Goal: Task Accomplishment & Management: Use online tool/utility

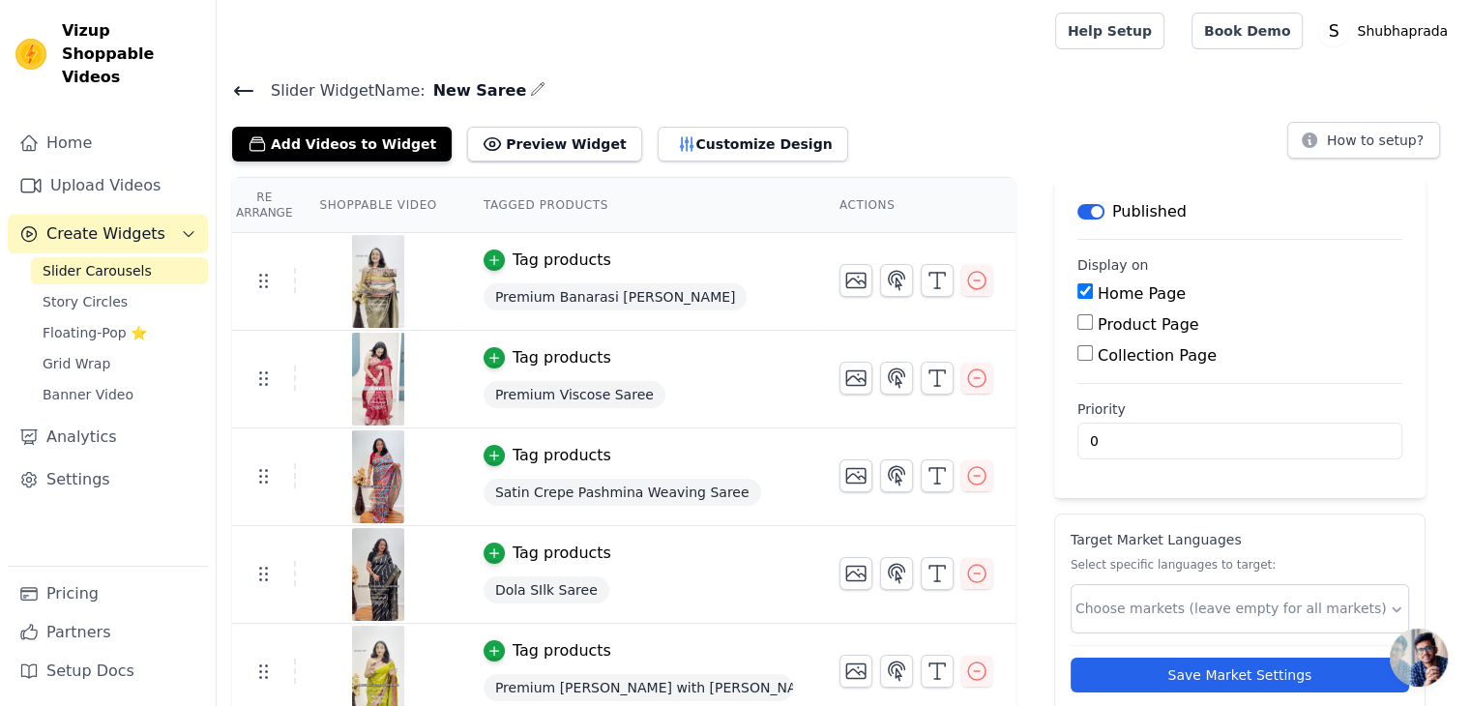
scroll to position [43, 0]
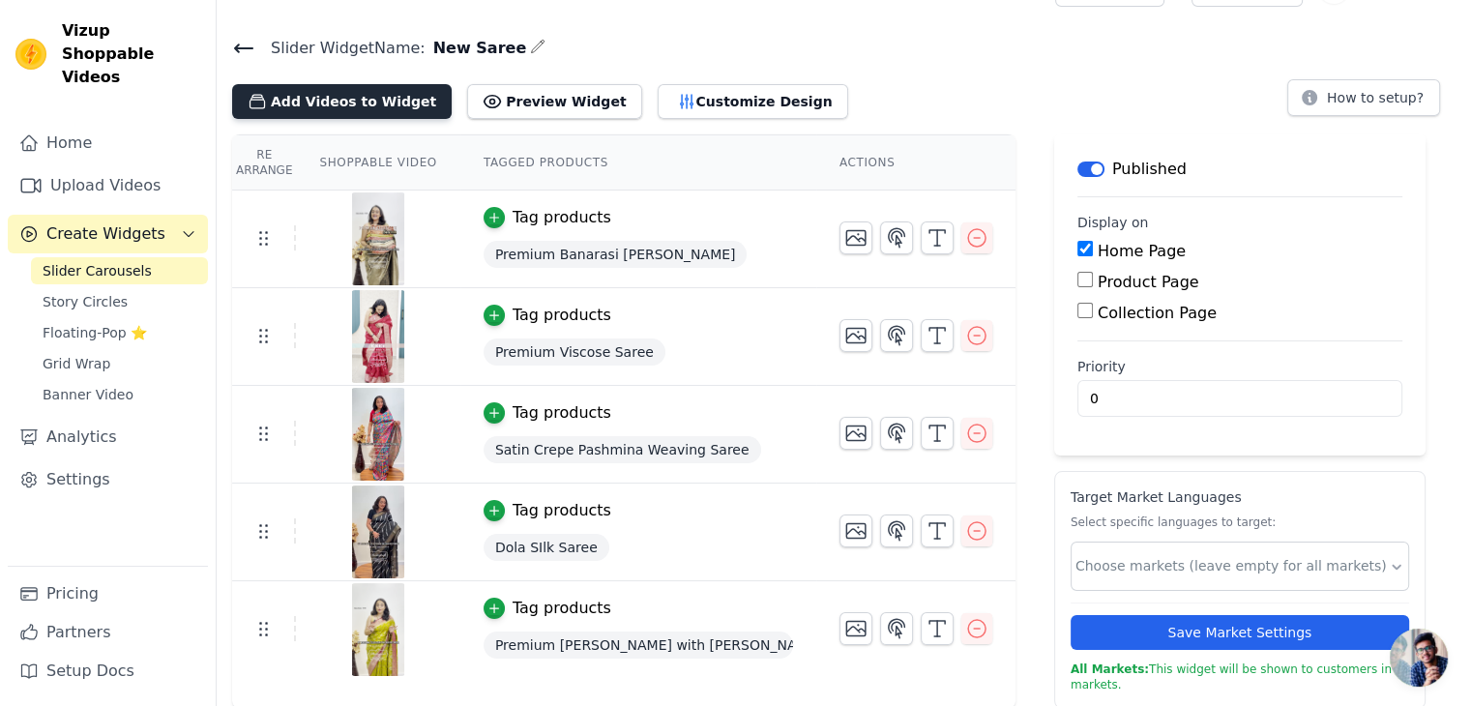
click at [332, 93] on button "Add Videos to Widget" at bounding box center [342, 101] width 220 height 35
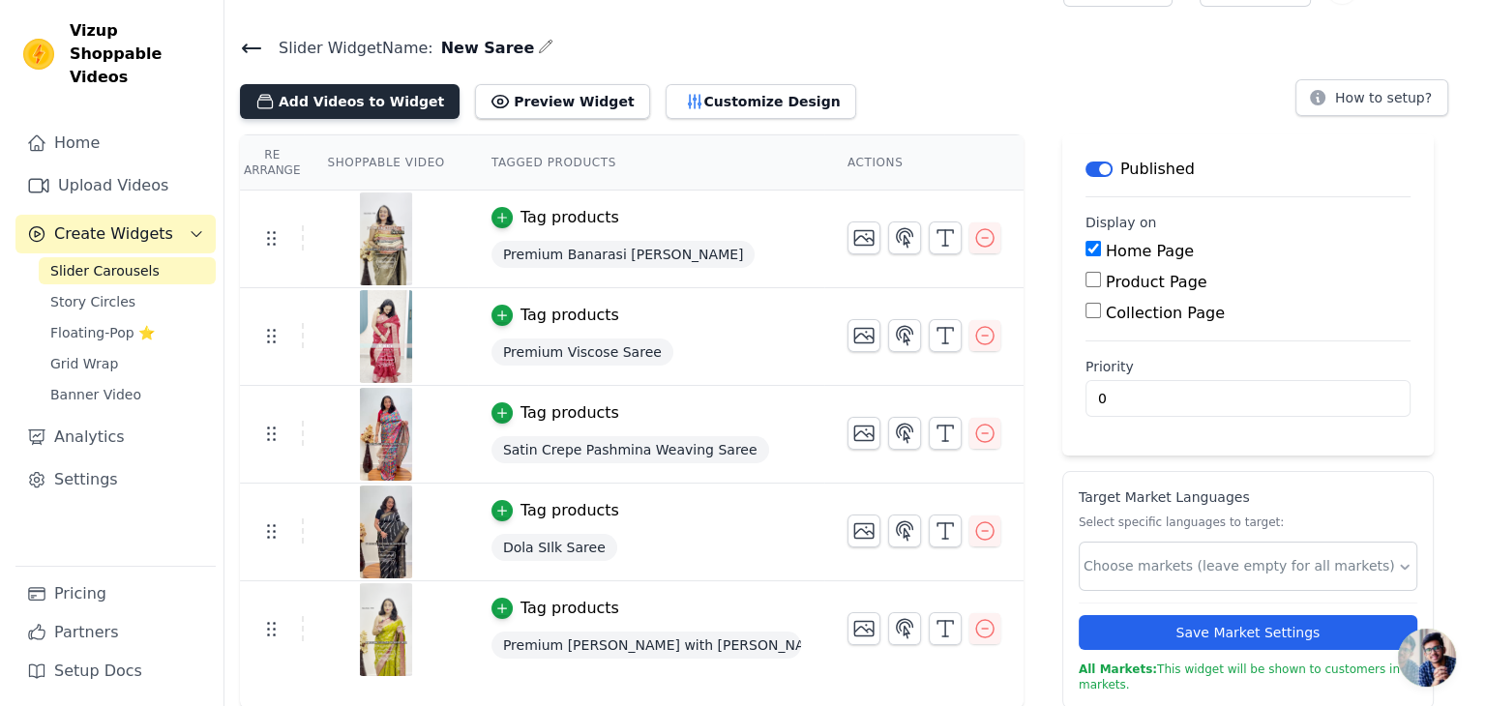
scroll to position [0, 0]
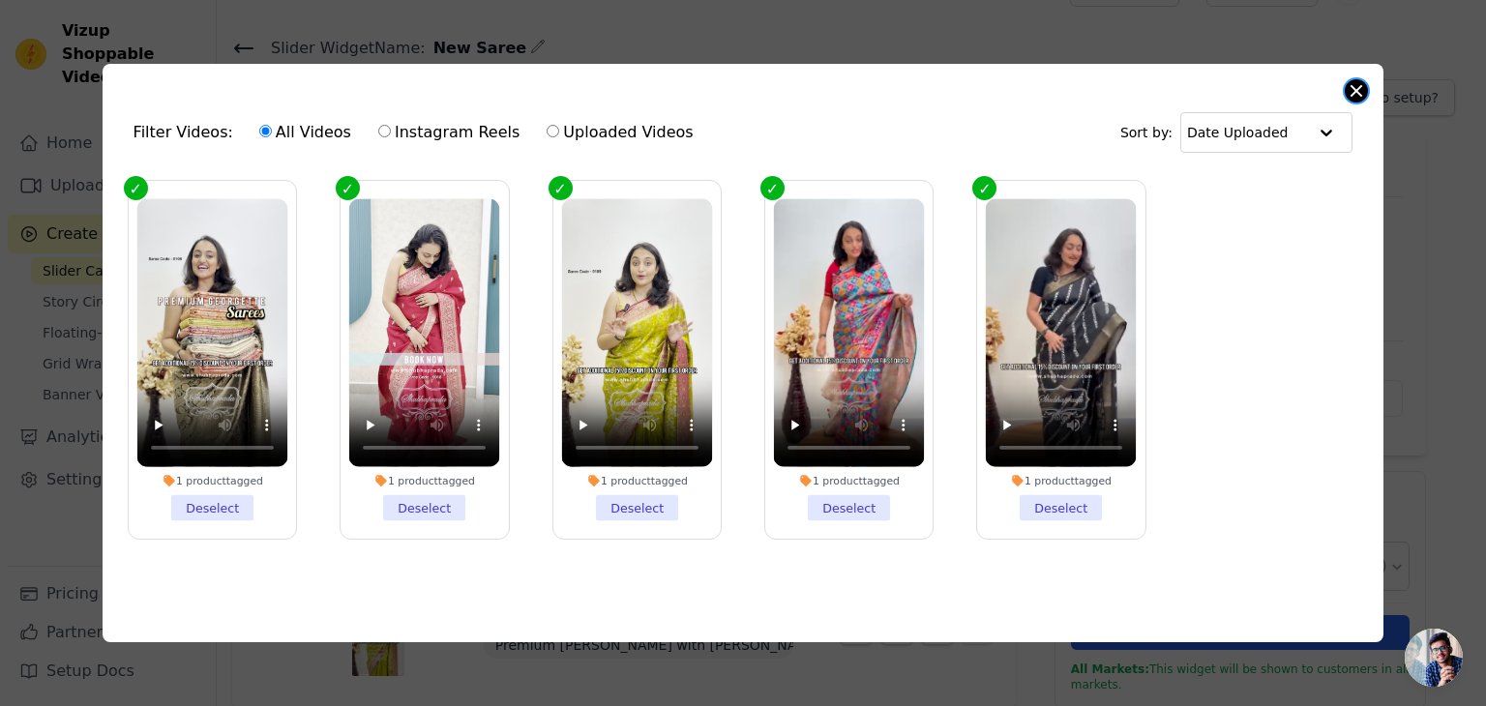
click at [1354, 90] on button "Close modal" at bounding box center [1355, 90] width 23 height 23
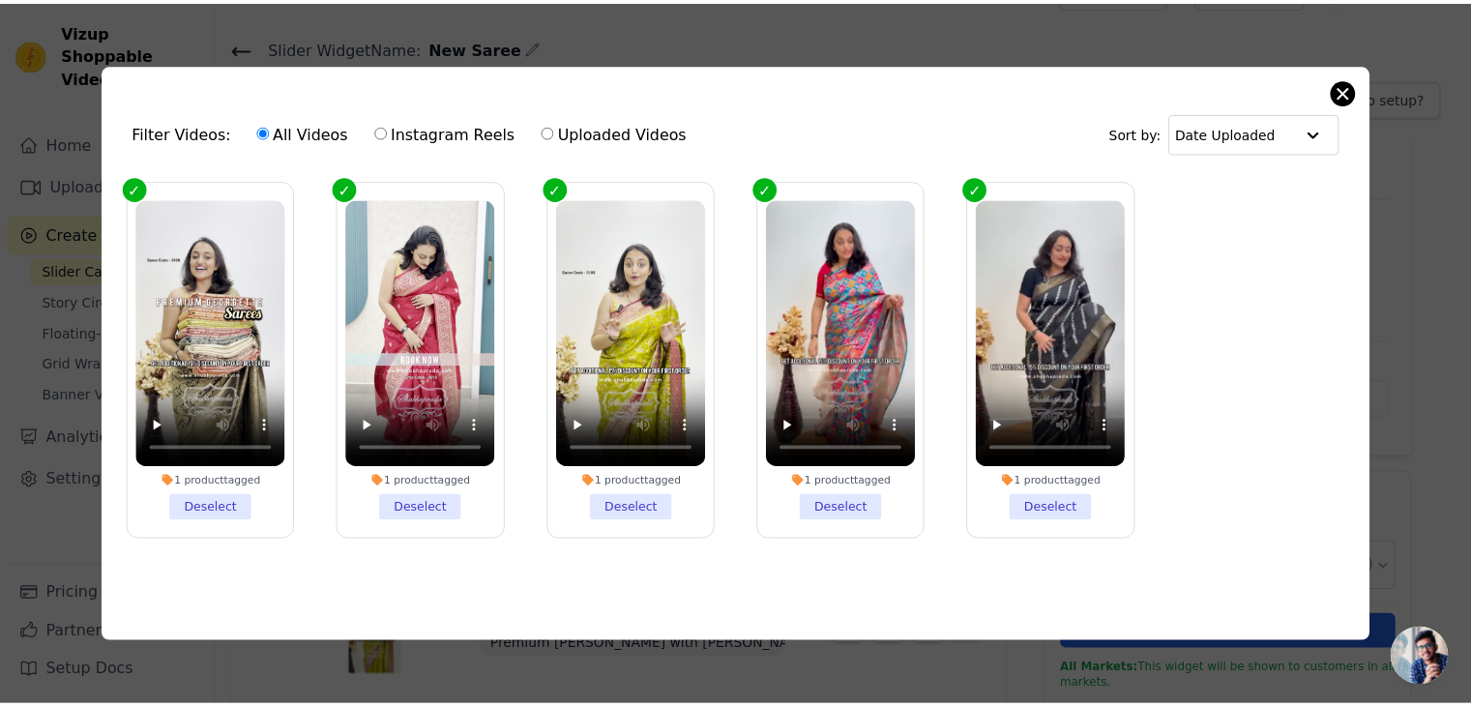
scroll to position [43, 0]
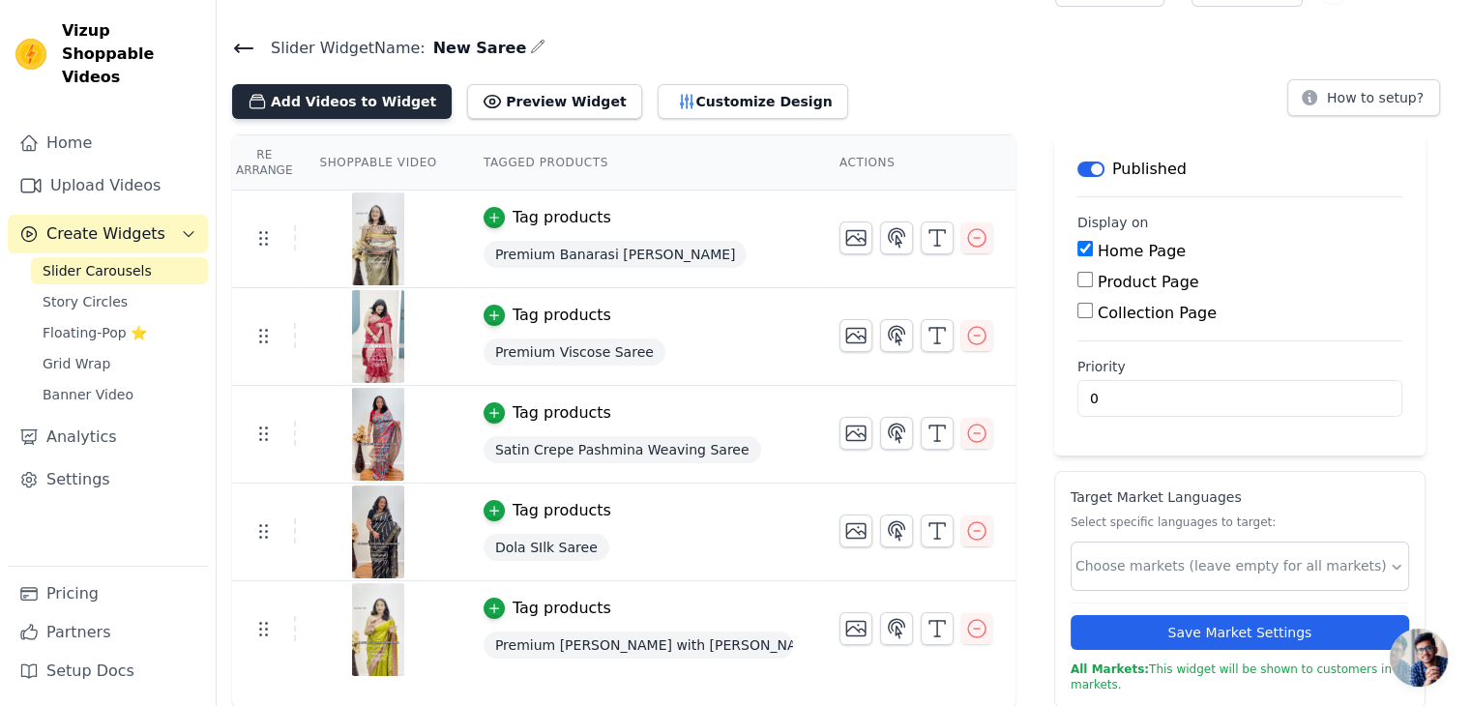
click at [336, 110] on button "Add Videos to Widget" at bounding box center [342, 101] width 220 height 35
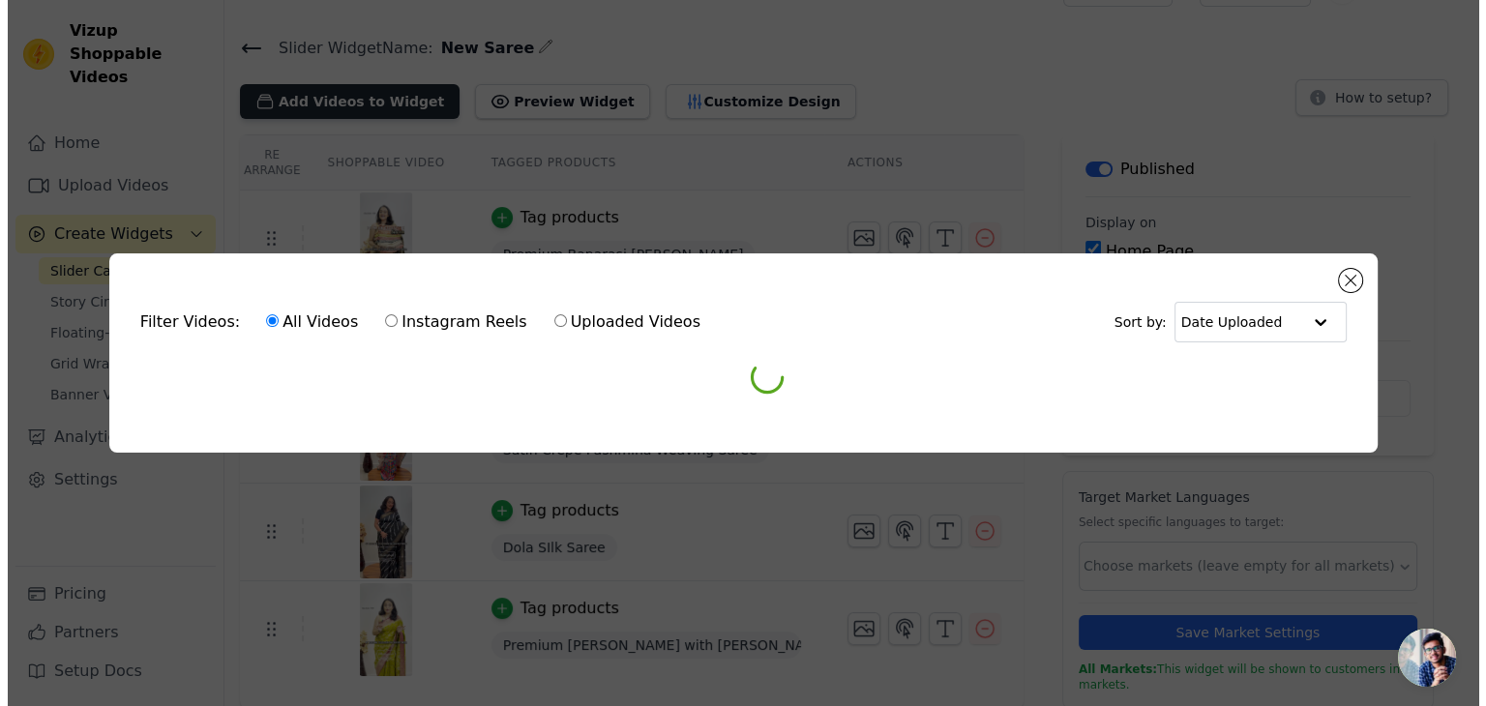
scroll to position [0, 0]
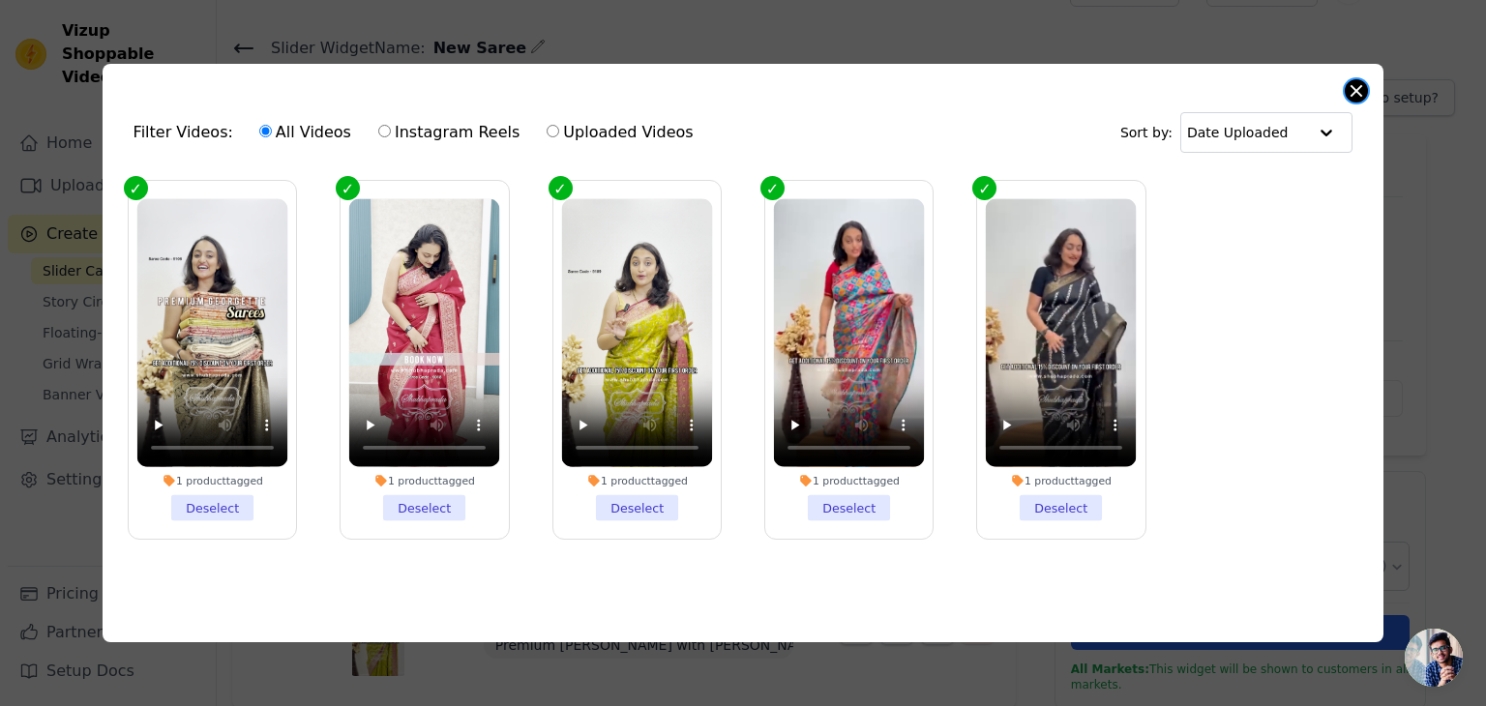
click at [1354, 93] on button "Close modal" at bounding box center [1355, 90] width 23 height 23
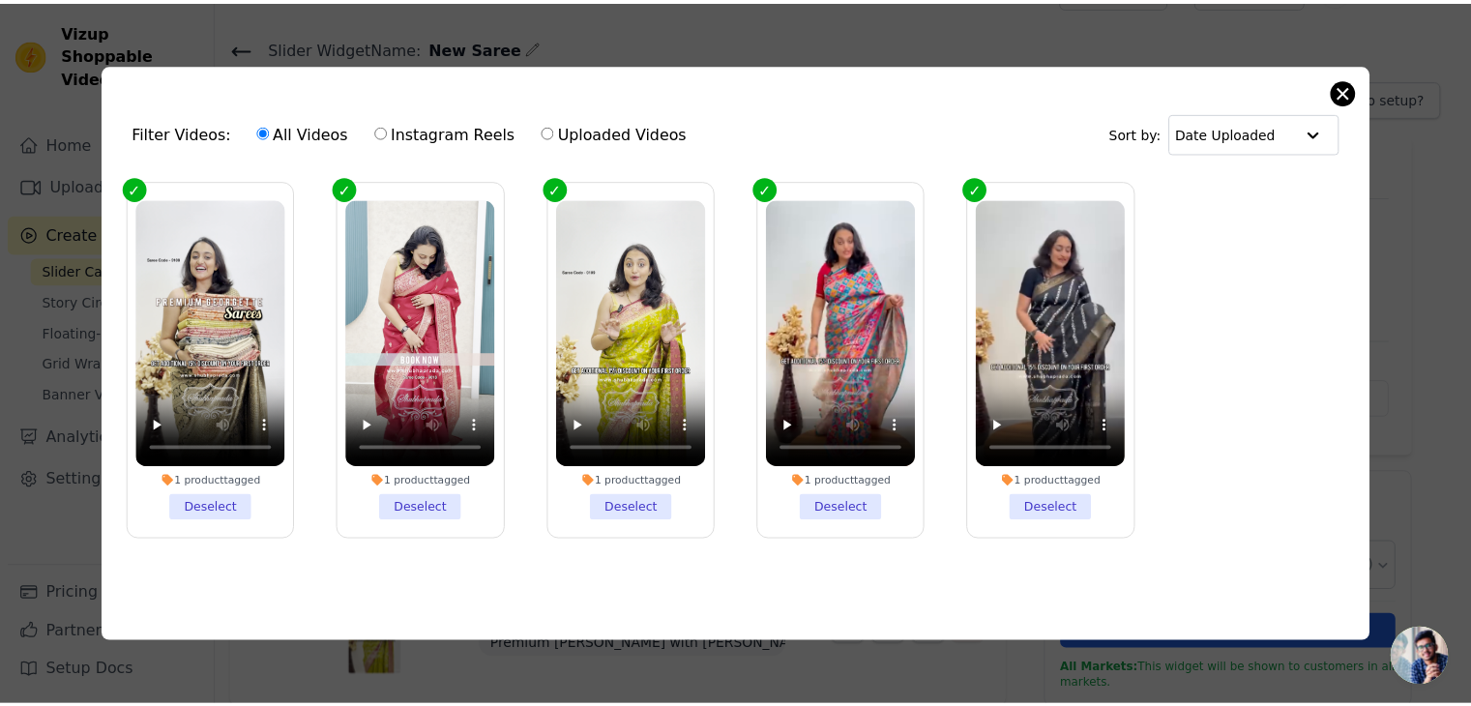
scroll to position [43, 0]
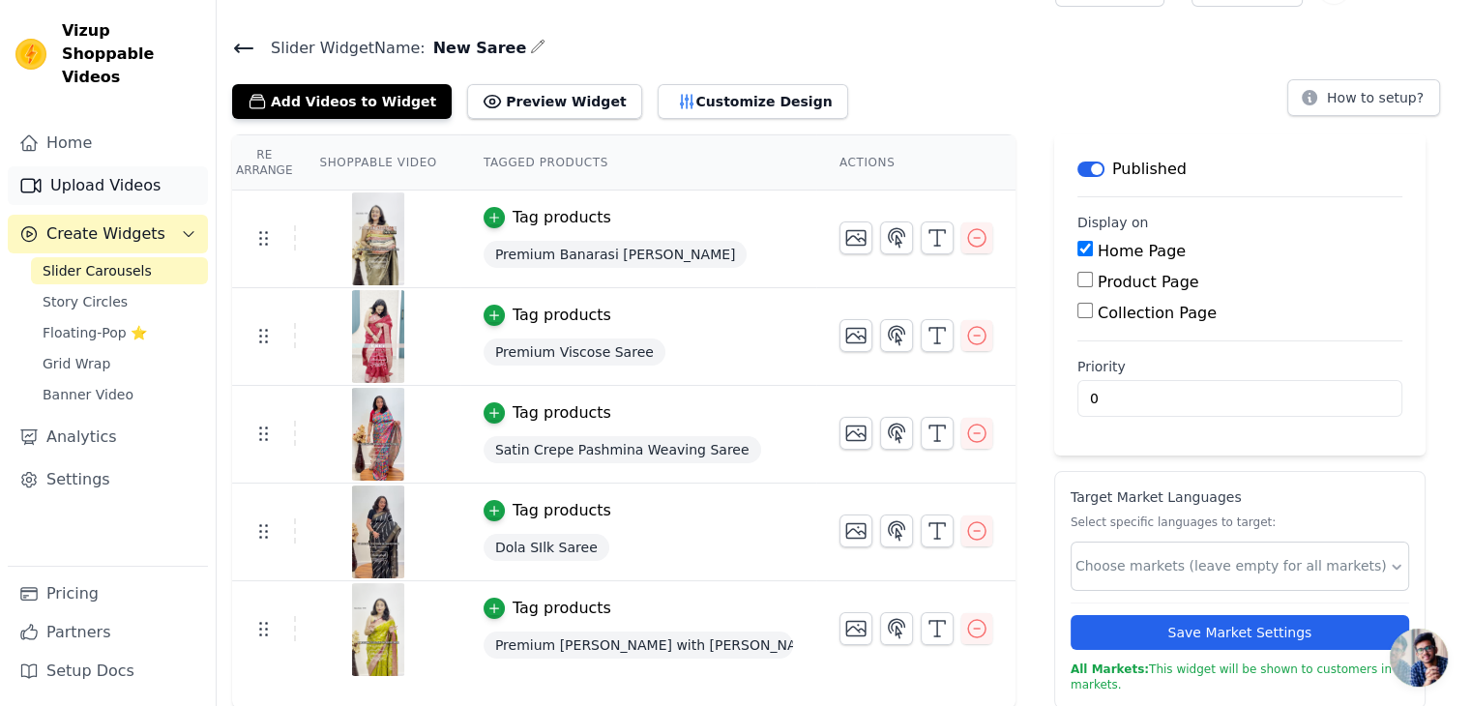
click at [105, 166] on link "Upload Videos" at bounding box center [108, 185] width 200 height 39
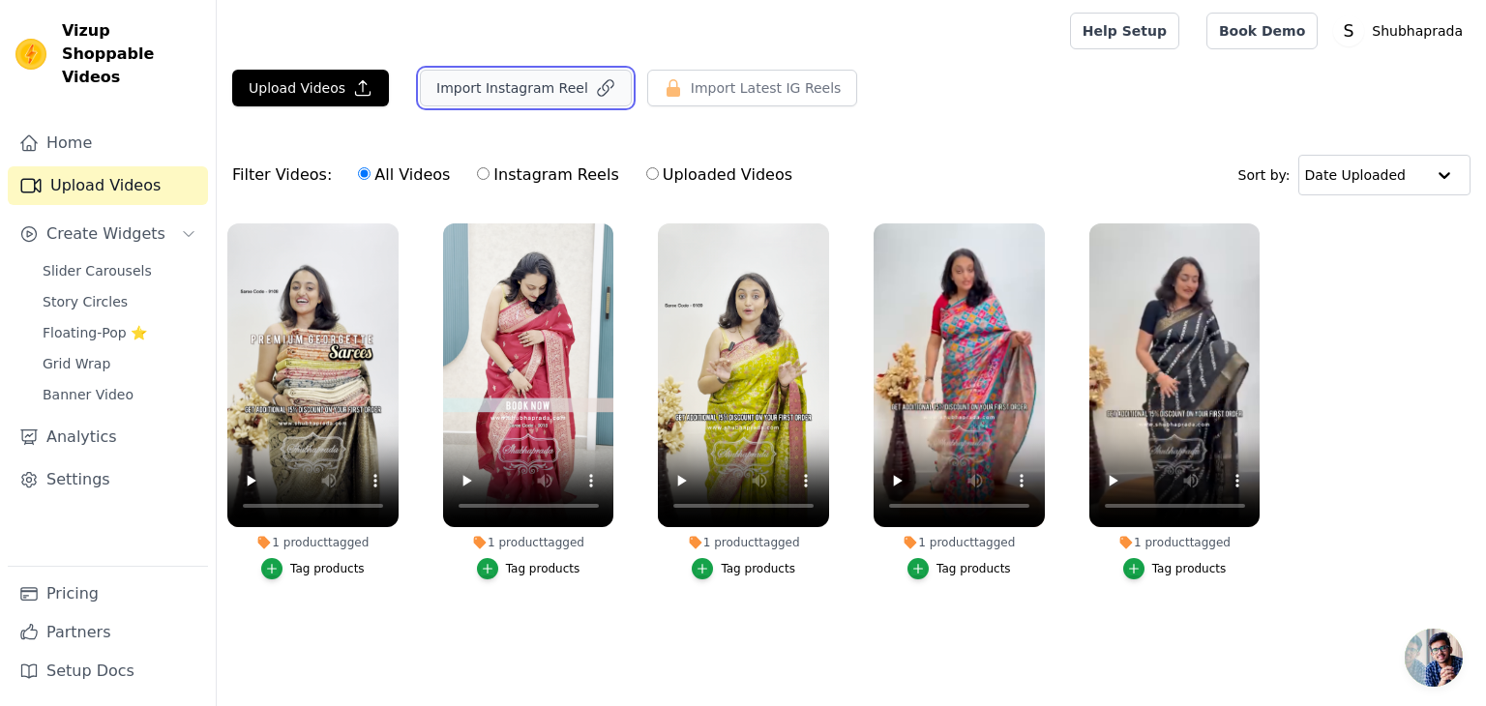
click at [512, 86] on button "Import Instagram Reel" at bounding box center [526, 88] width 212 height 37
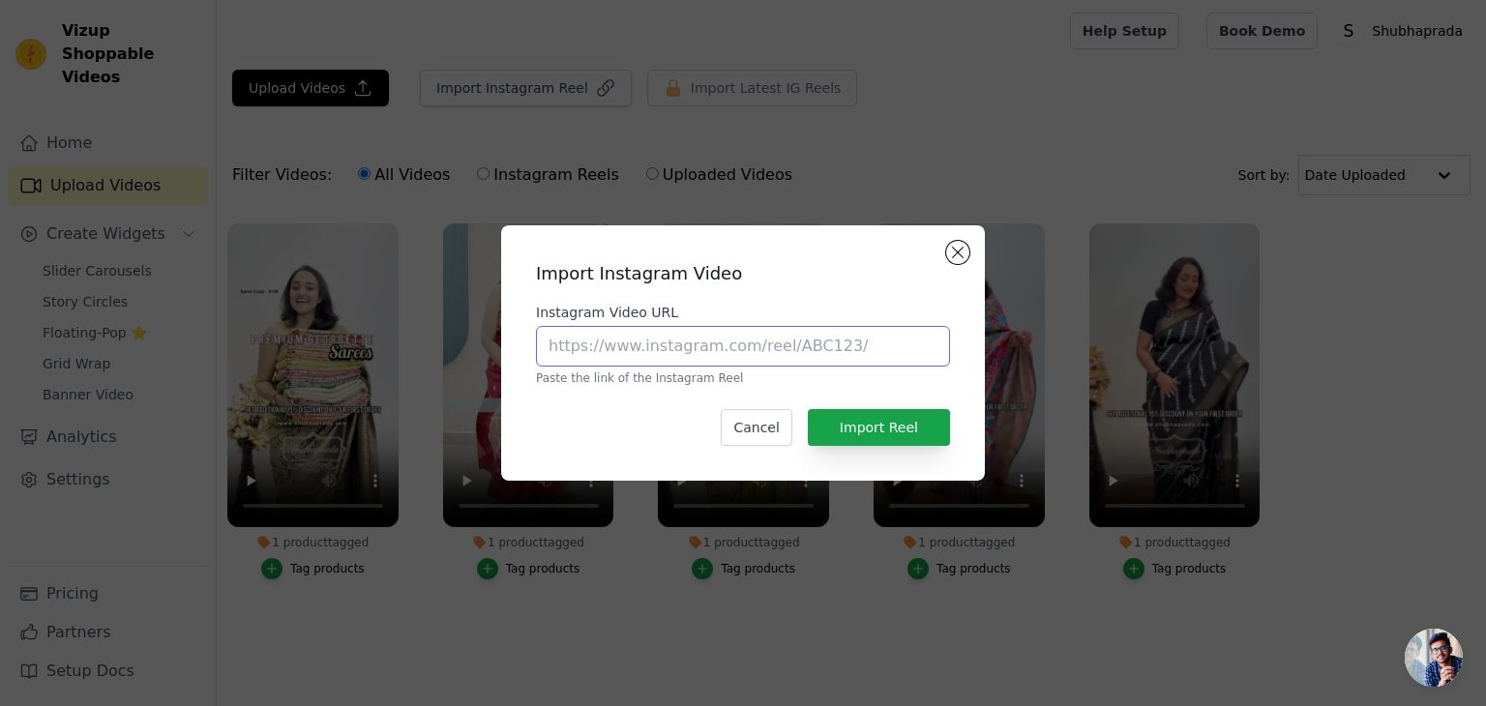
click at [564, 349] on input "Instagram Video URL" at bounding box center [743, 346] width 414 height 41
paste input "https://www.instagram.com/p/DOfWW2EjJD8/?hl=en"
type input "https://www.instagram.com/p/DOfWW2EjJD8/?hl=en"
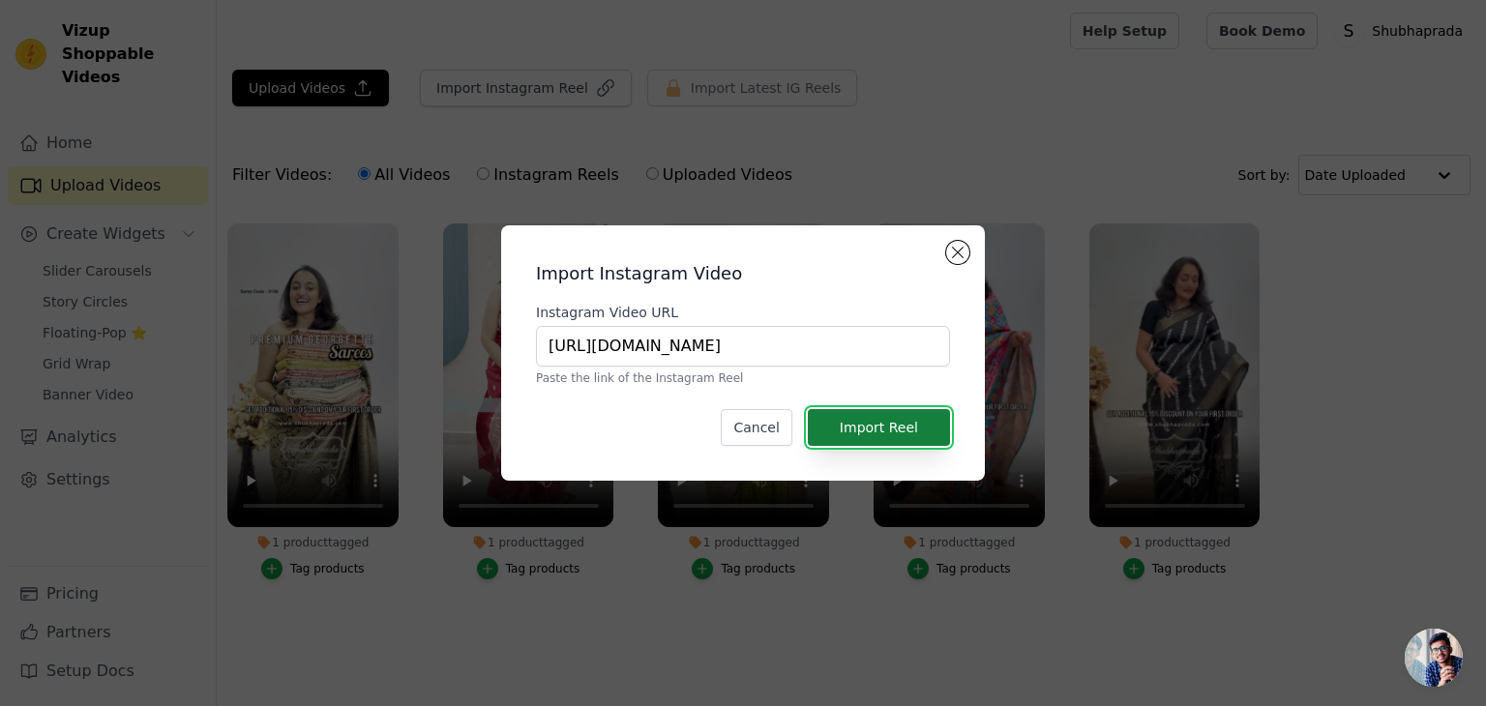
click at [874, 424] on button "Import Reel" at bounding box center [879, 427] width 142 height 37
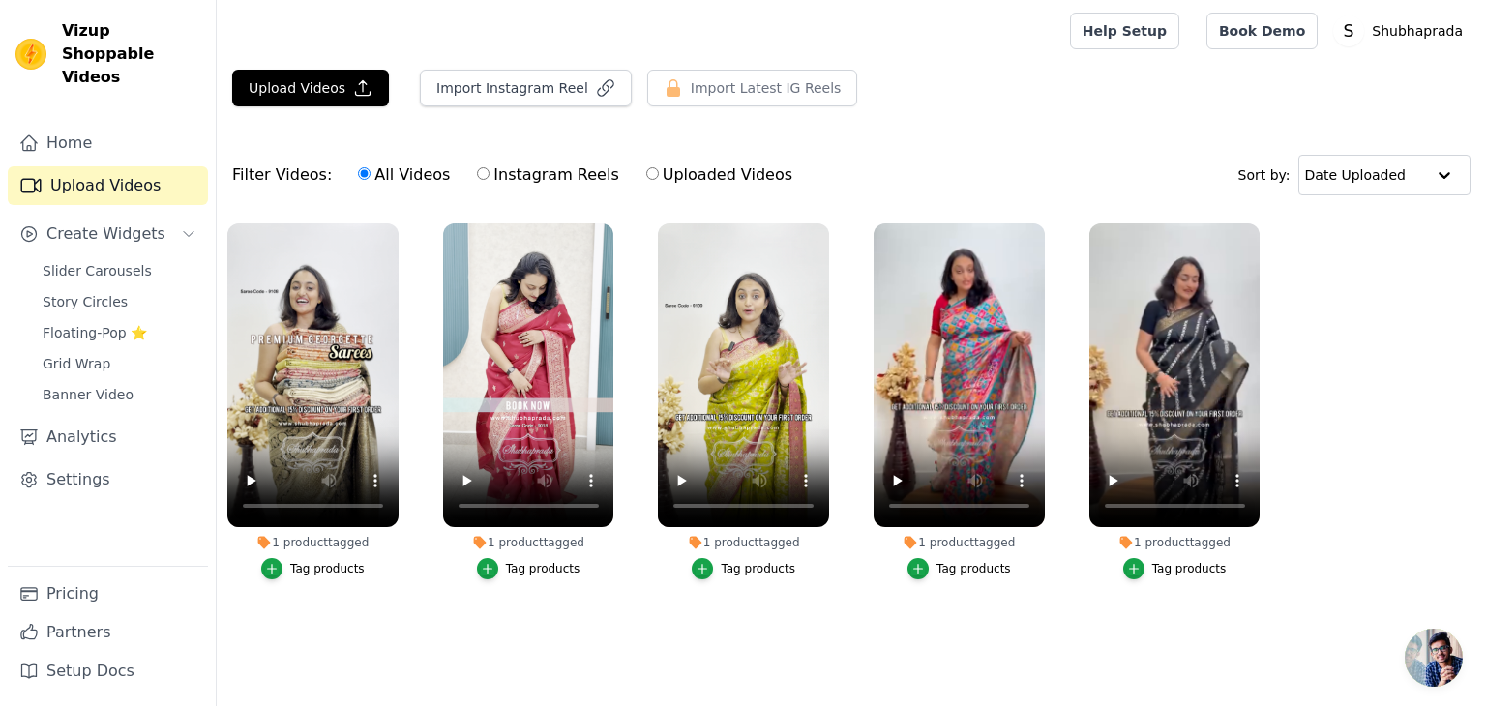
click at [477, 171] on input "Instagram Reels" at bounding box center [483, 173] width 13 height 13
radio input "true"
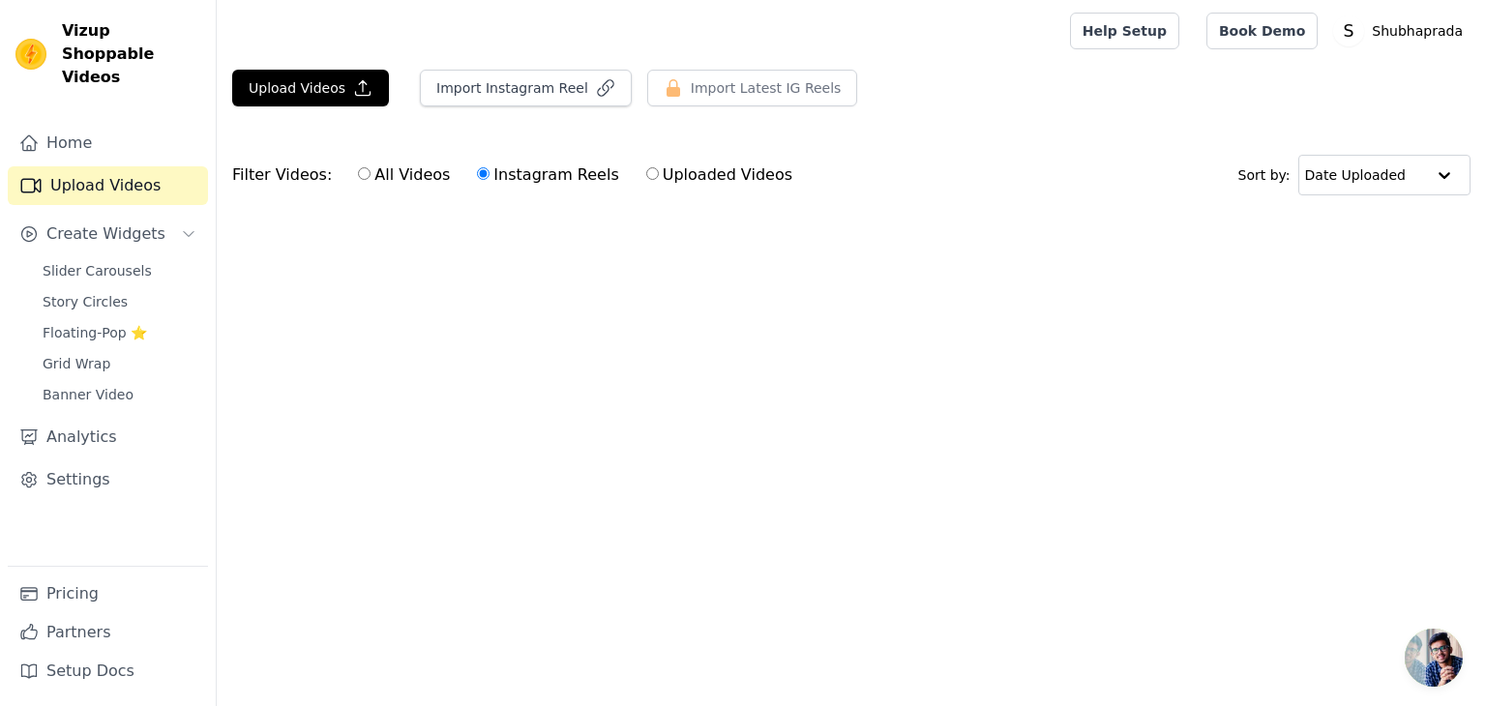
click at [358, 172] on input "All Videos" at bounding box center [364, 173] width 13 height 13
radio input "true"
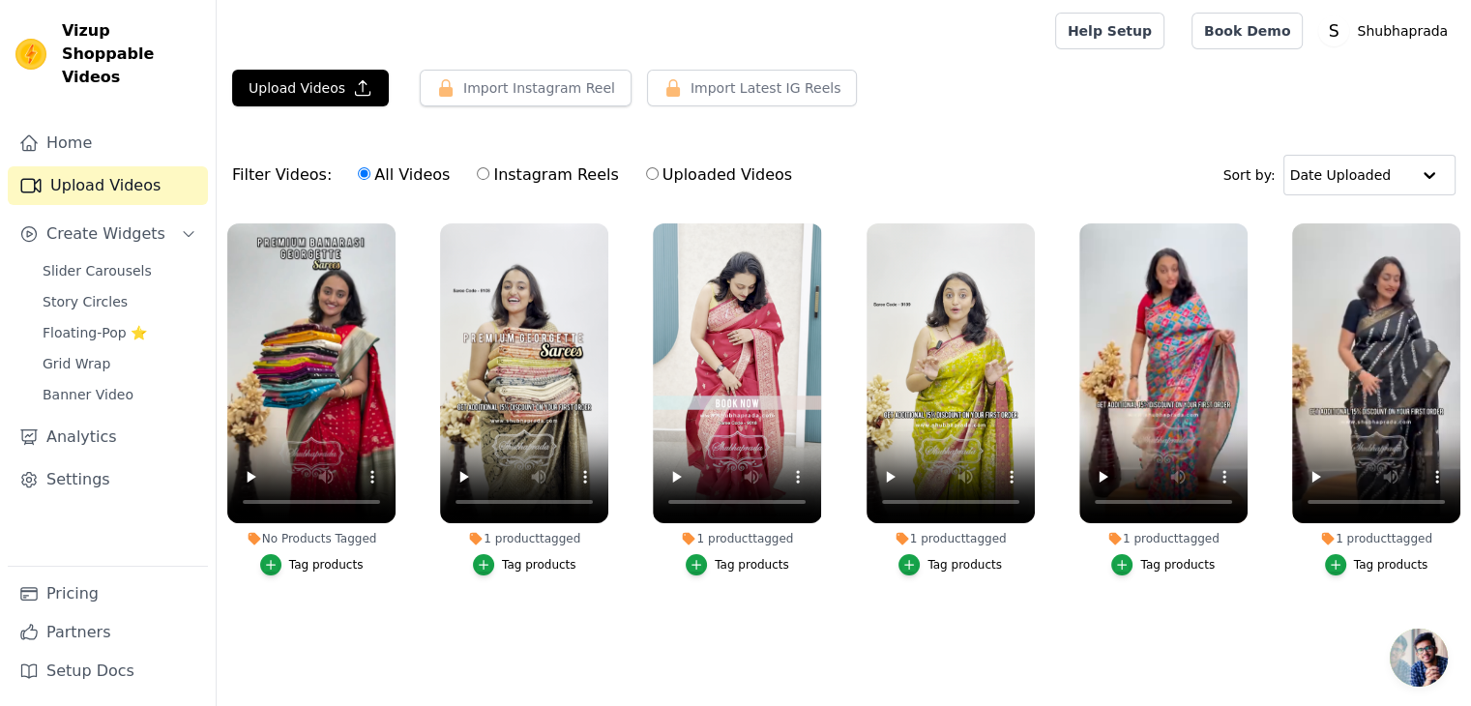
click at [326, 566] on div "Tag products" at bounding box center [326, 564] width 74 height 15
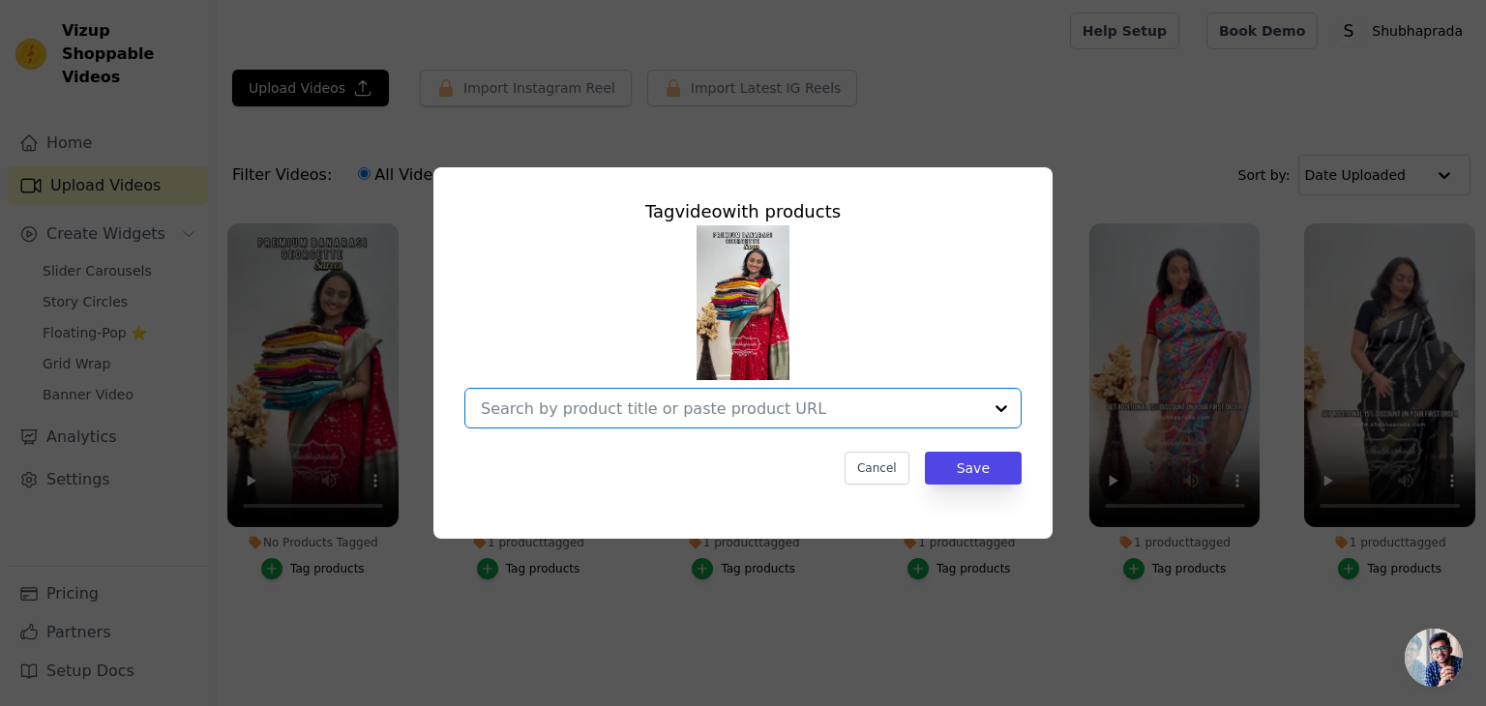
click at [662, 407] on input "No Products Tagged Tag video with products Option undefined, selected. Select i…" at bounding box center [731, 408] width 501 height 18
click at [553, 415] on input "No Products Tagged Tag video with products Cancel Save Tag products" at bounding box center [731, 408] width 501 height 18
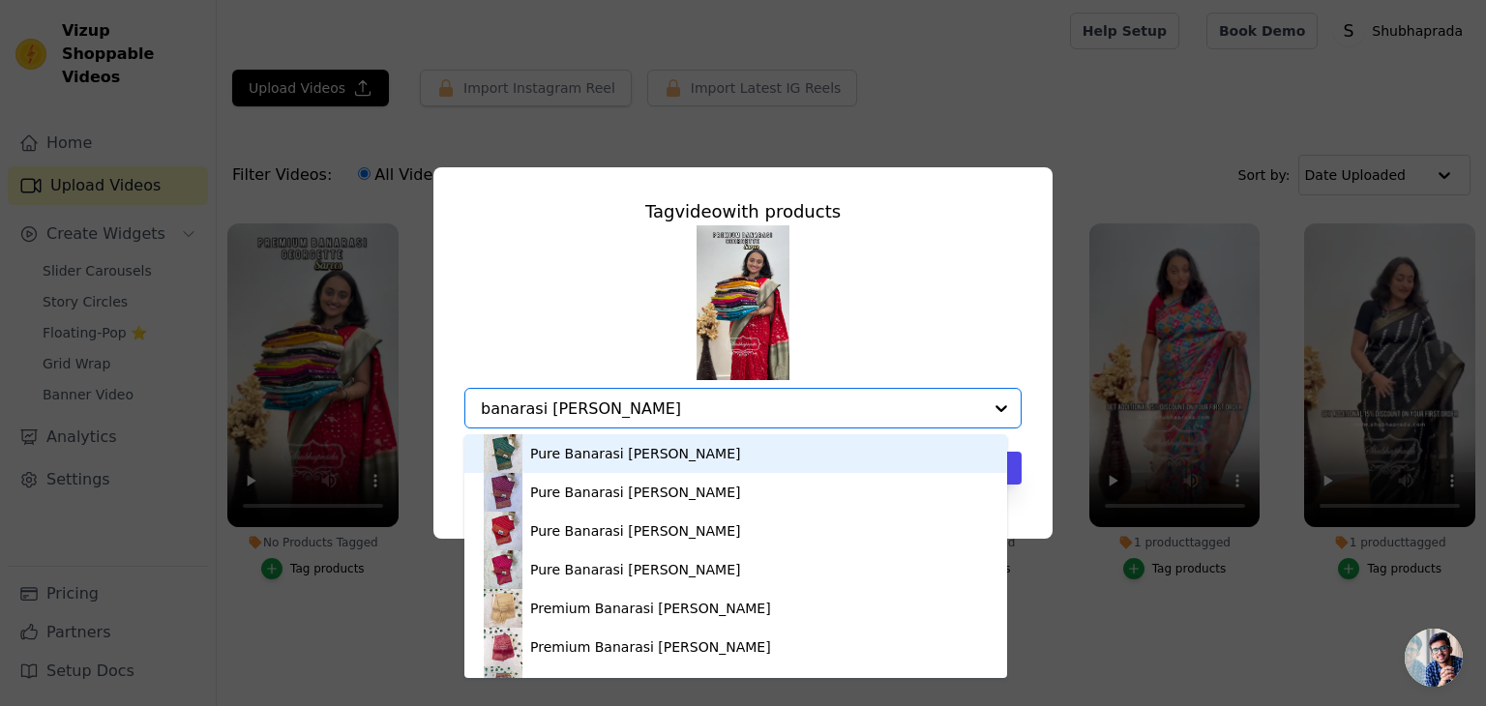
type input "banarasi [PERSON_NAME]"
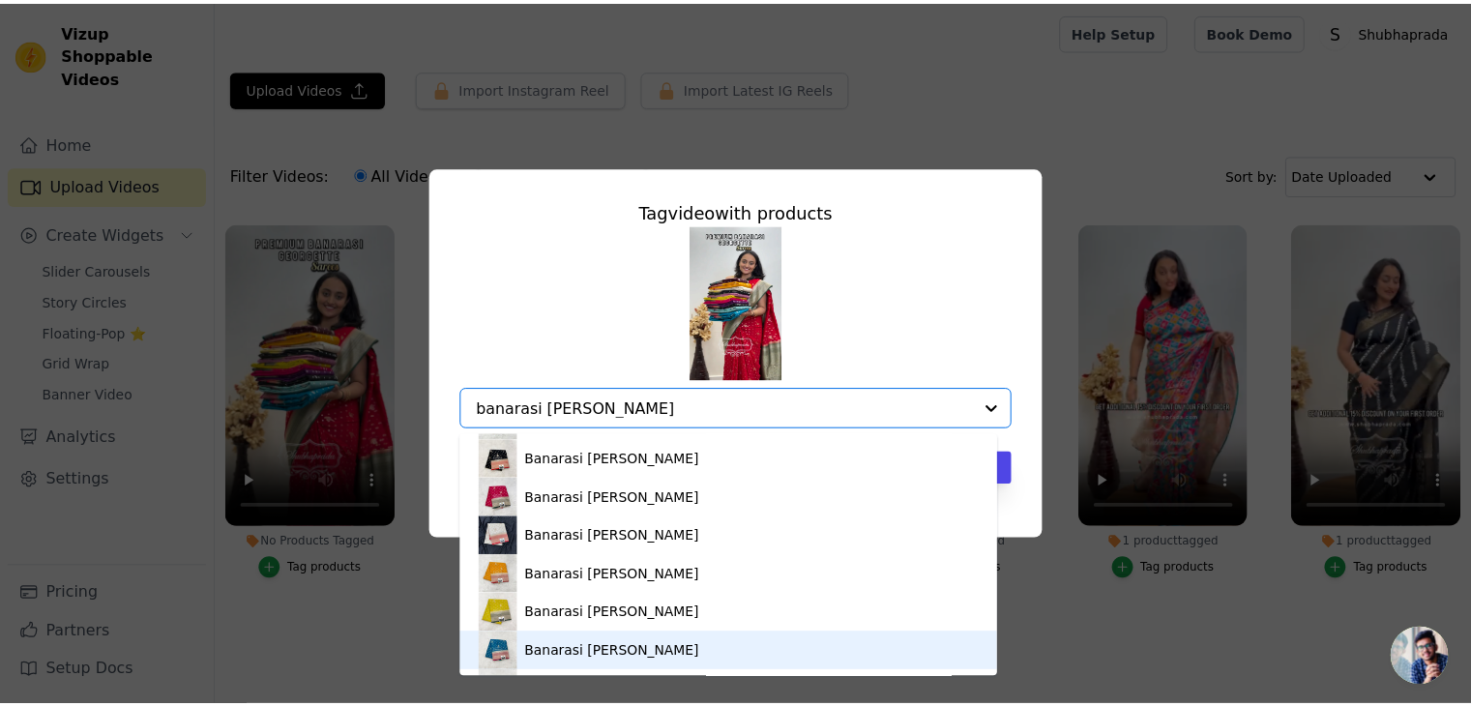
scroll to position [547, 0]
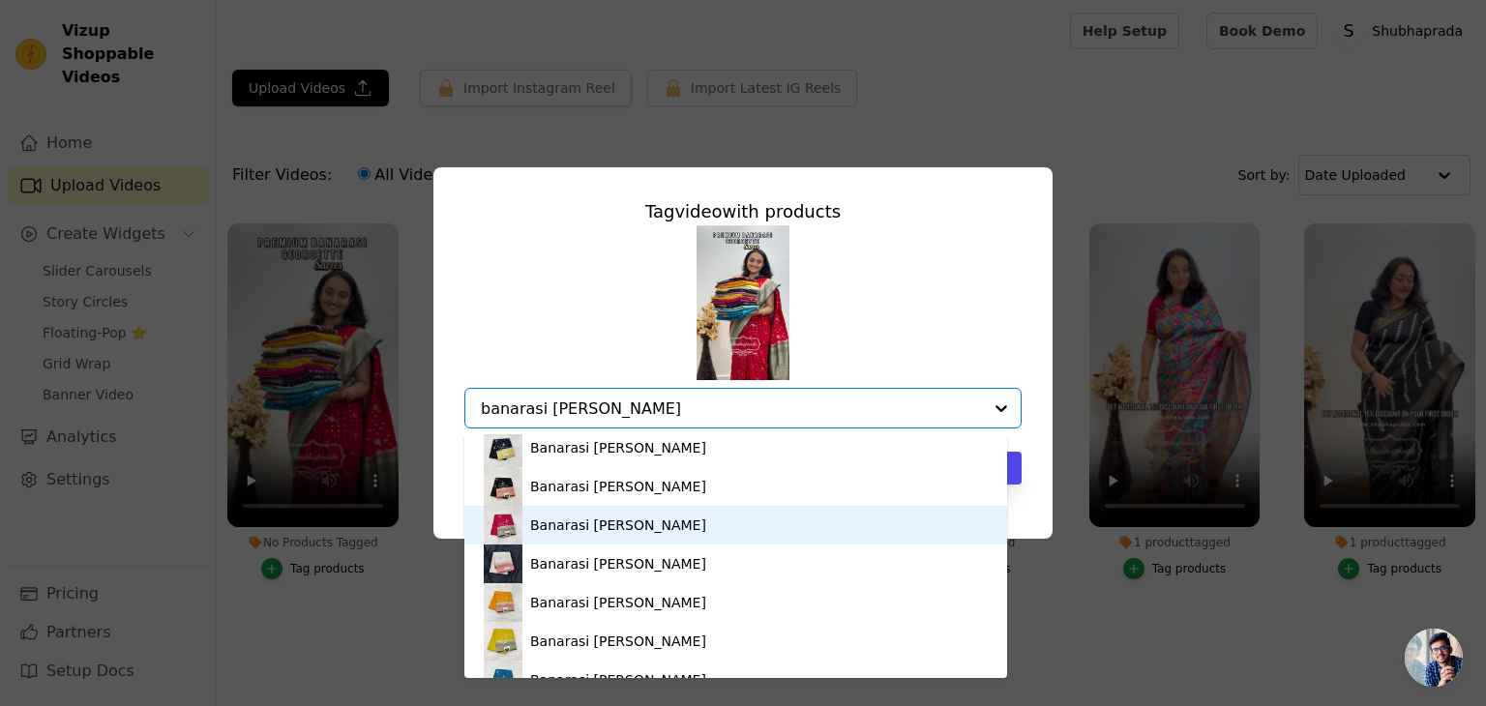
click at [618, 532] on div "Banarasi [PERSON_NAME]" at bounding box center [618, 524] width 176 height 19
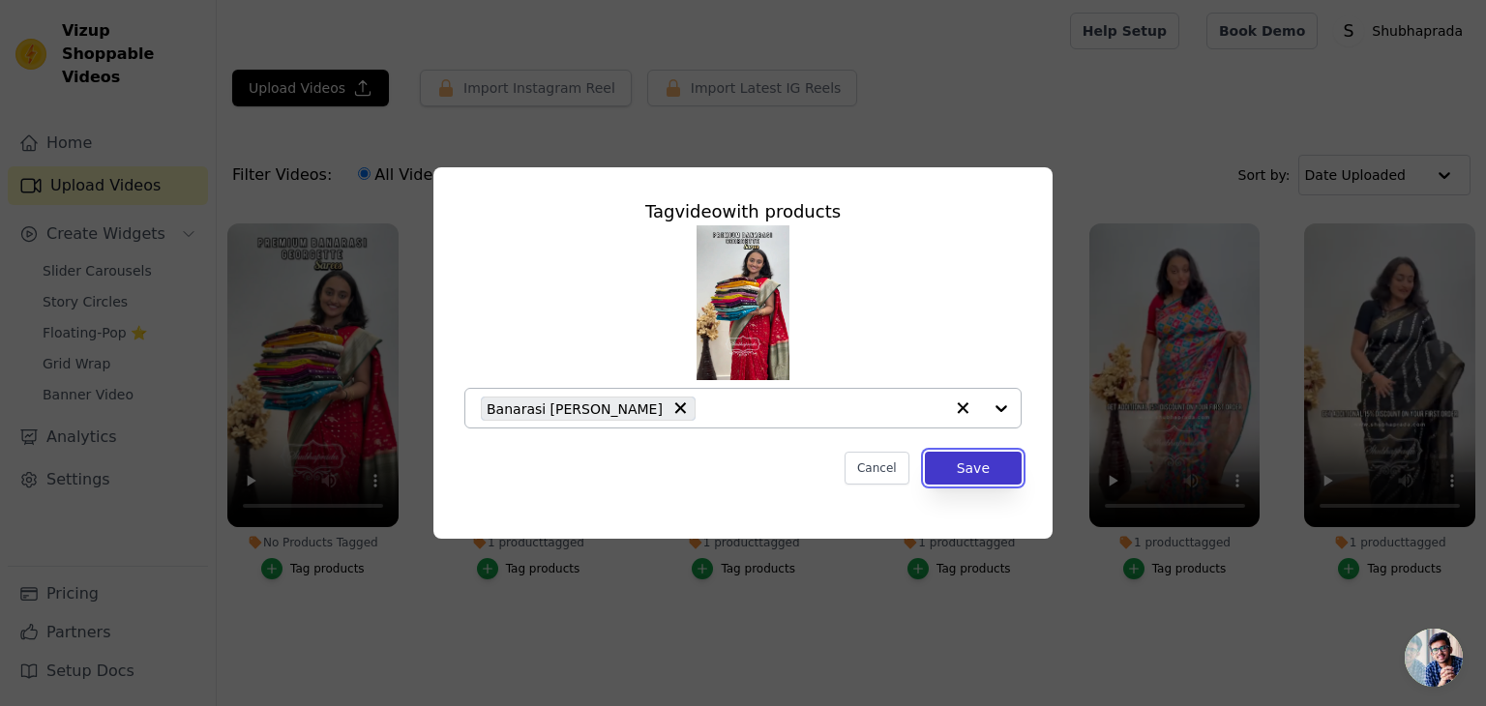
click at [986, 464] on button "Save" at bounding box center [973, 468] width 97 height 33
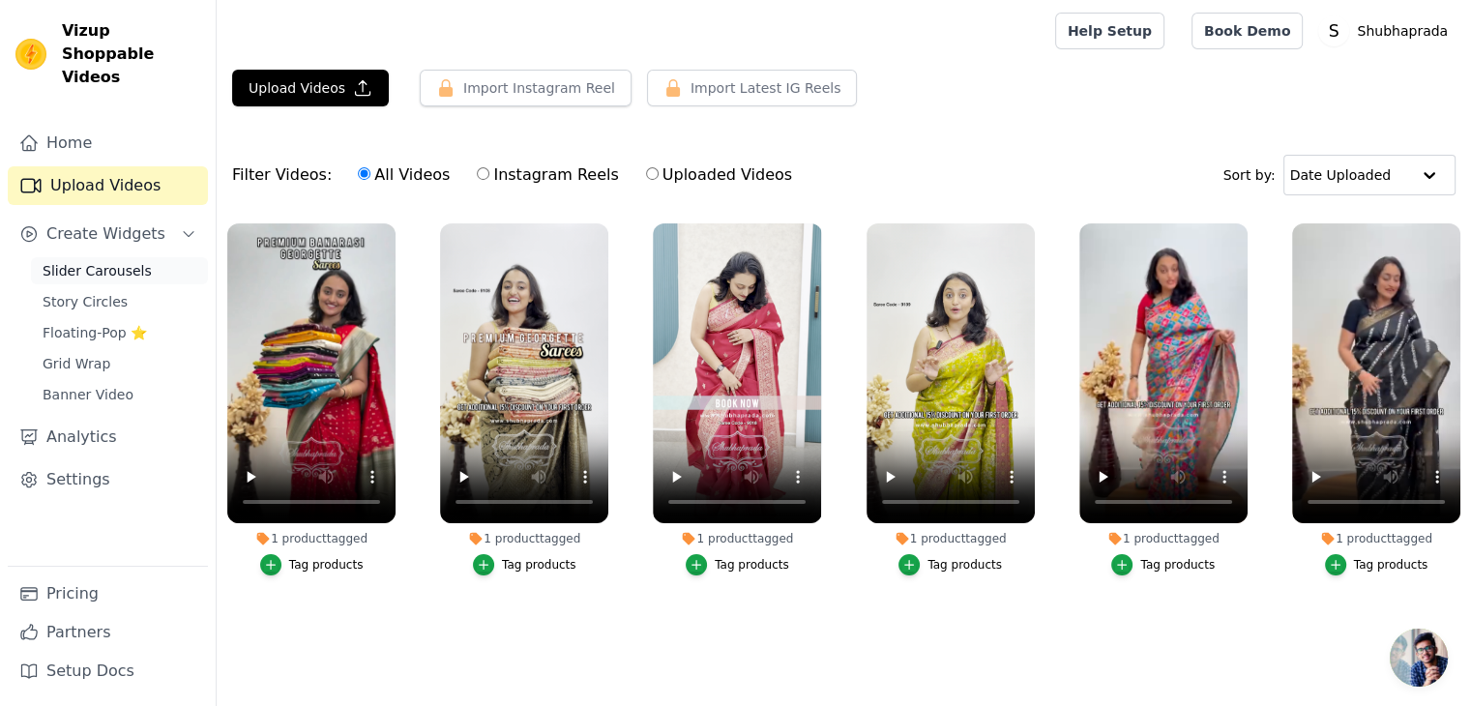
click at [112, 261] on span "Slider Carousels" at bounding box center [97, 270] width 109 height 19
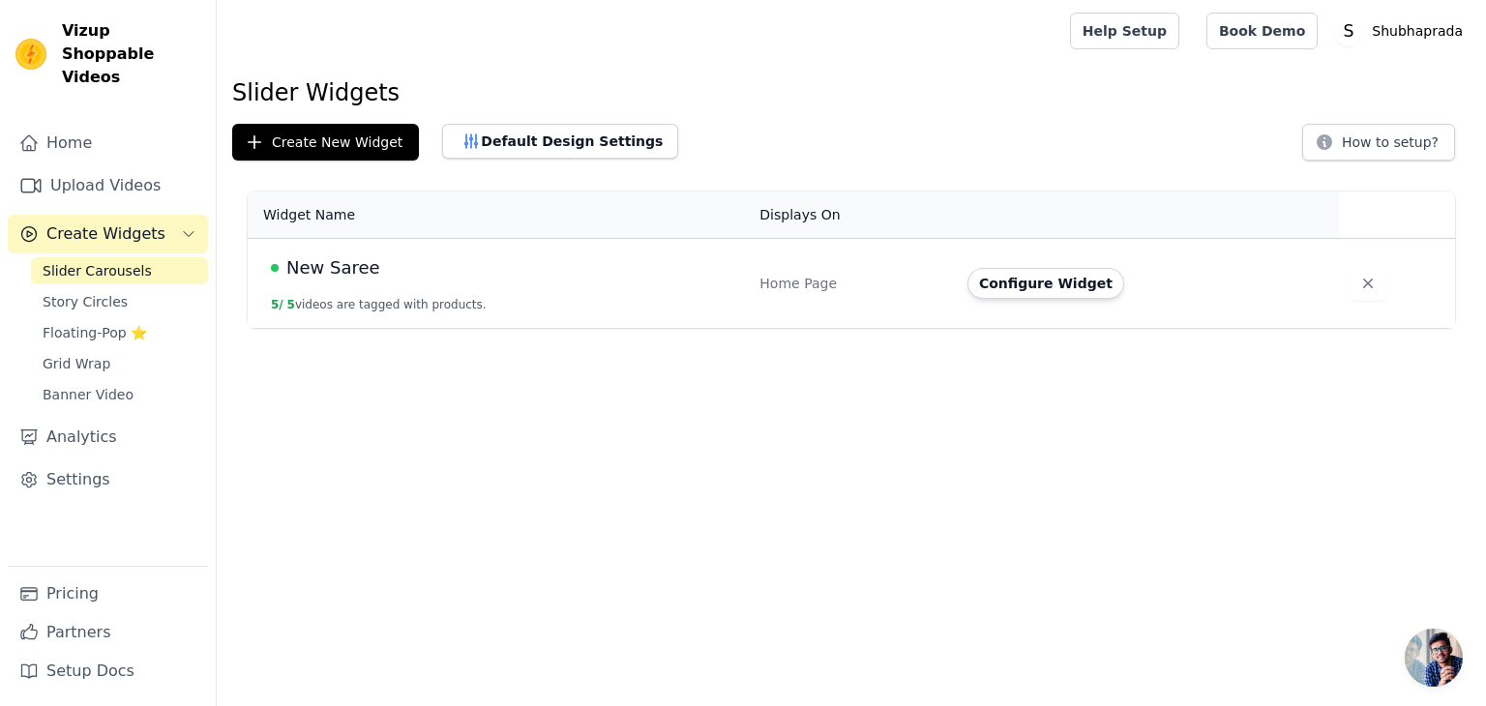
click at [314, 265] on span "New Saree" at bounding box center [333, 267] width 94 height 27
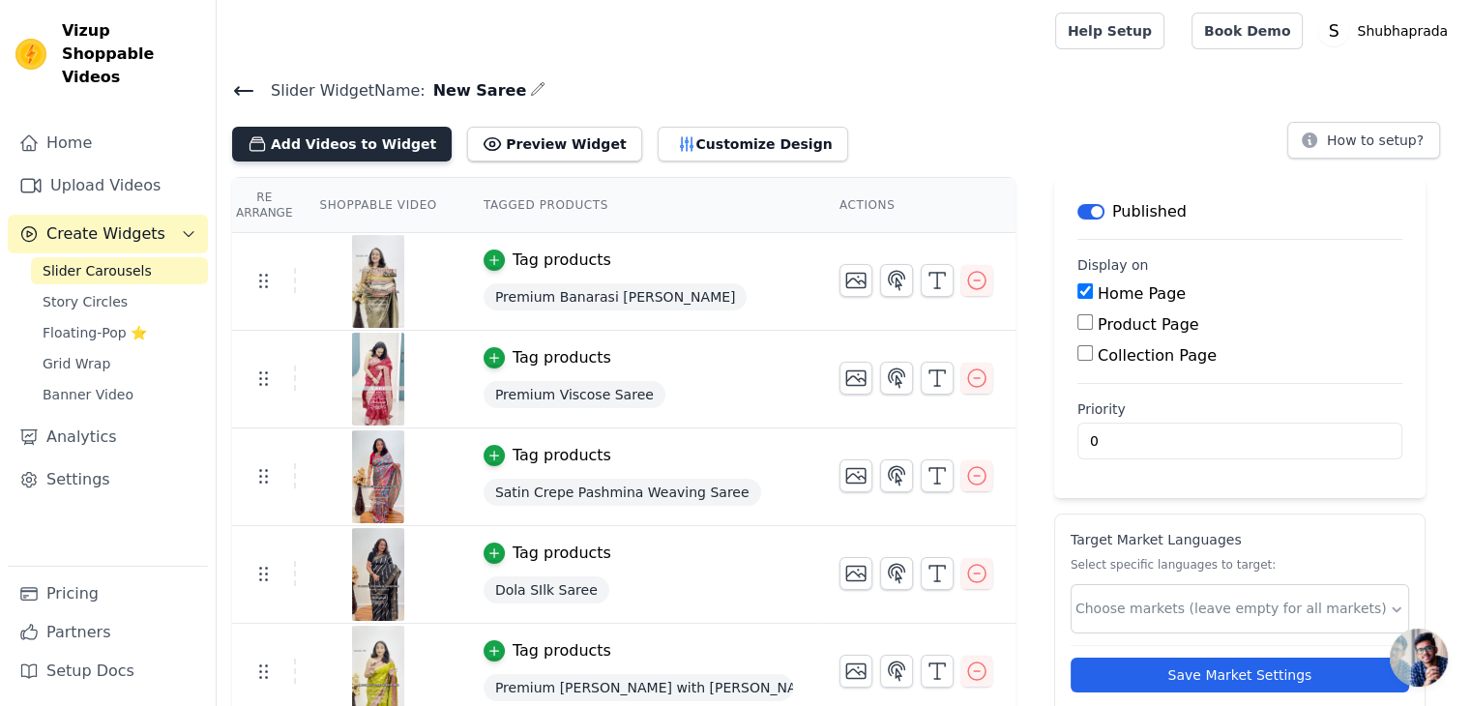
click at [355, 144] on button "Add Videos to Widget" at bounding box center [342, 144] width 220 height 35
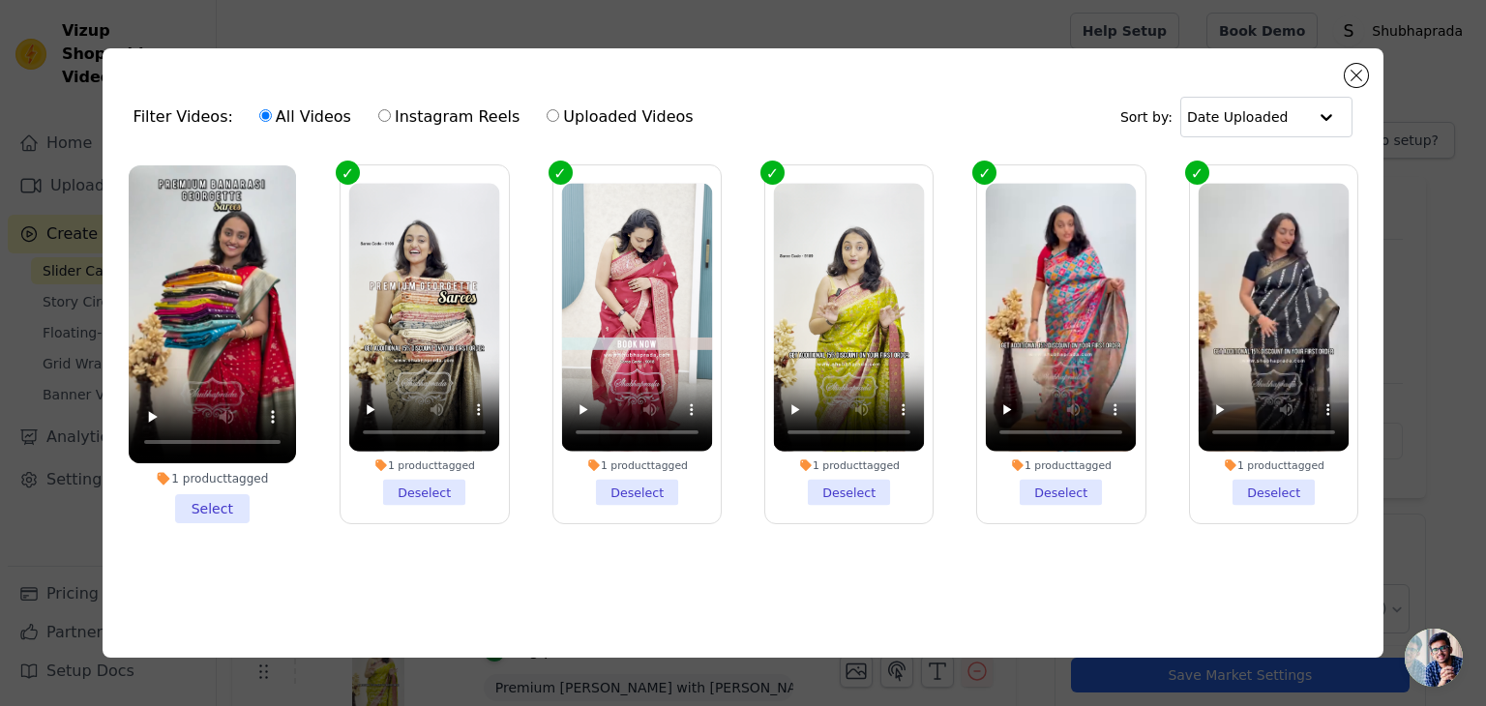
click at [212, 502] on li "1 product tagged Select" at bounding box center [212, 344] width 167 height 358
click at [0, 0] on input "1 product tagged Select" at bounding box center [0, 0] width 0 height 0
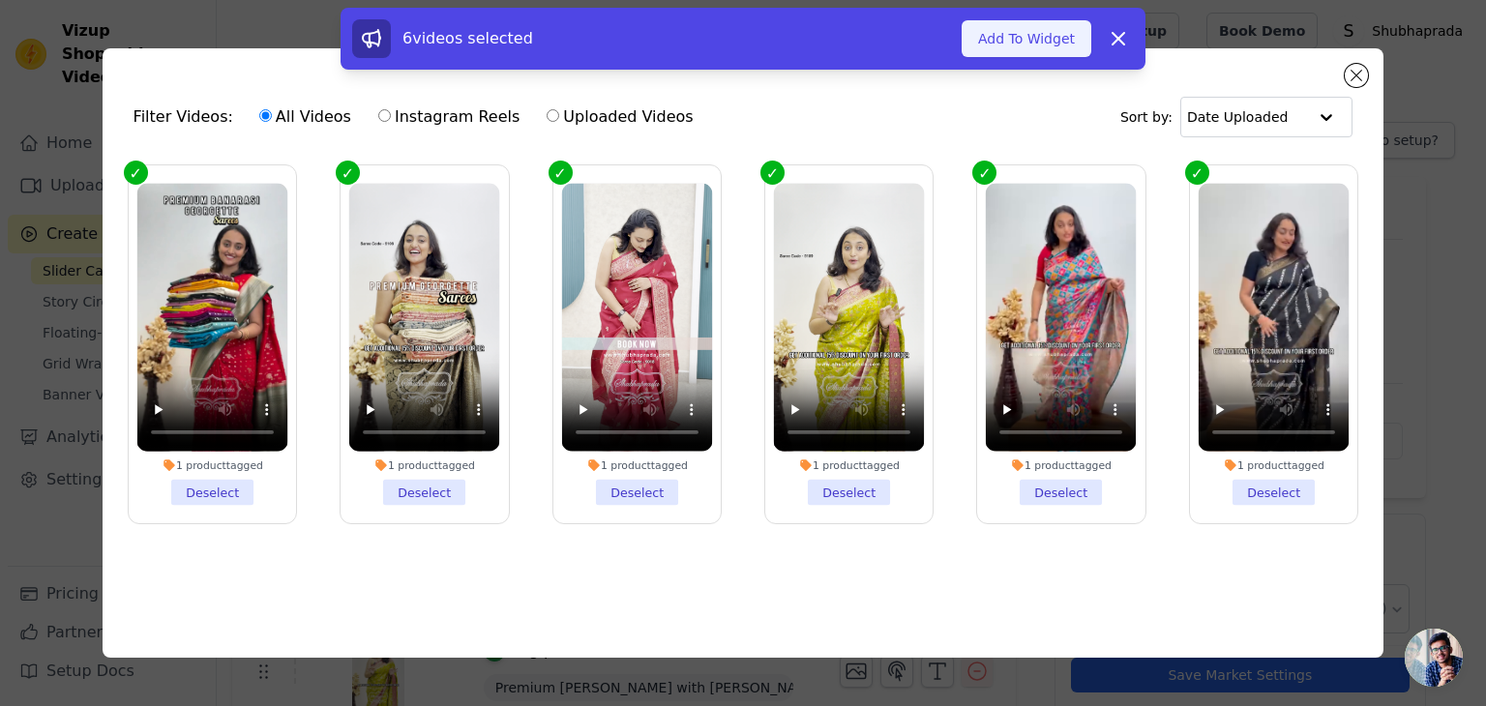
click at [1015, 40] on button "Add To Widget" at bounding box center [1026, 38] width 130 height 37
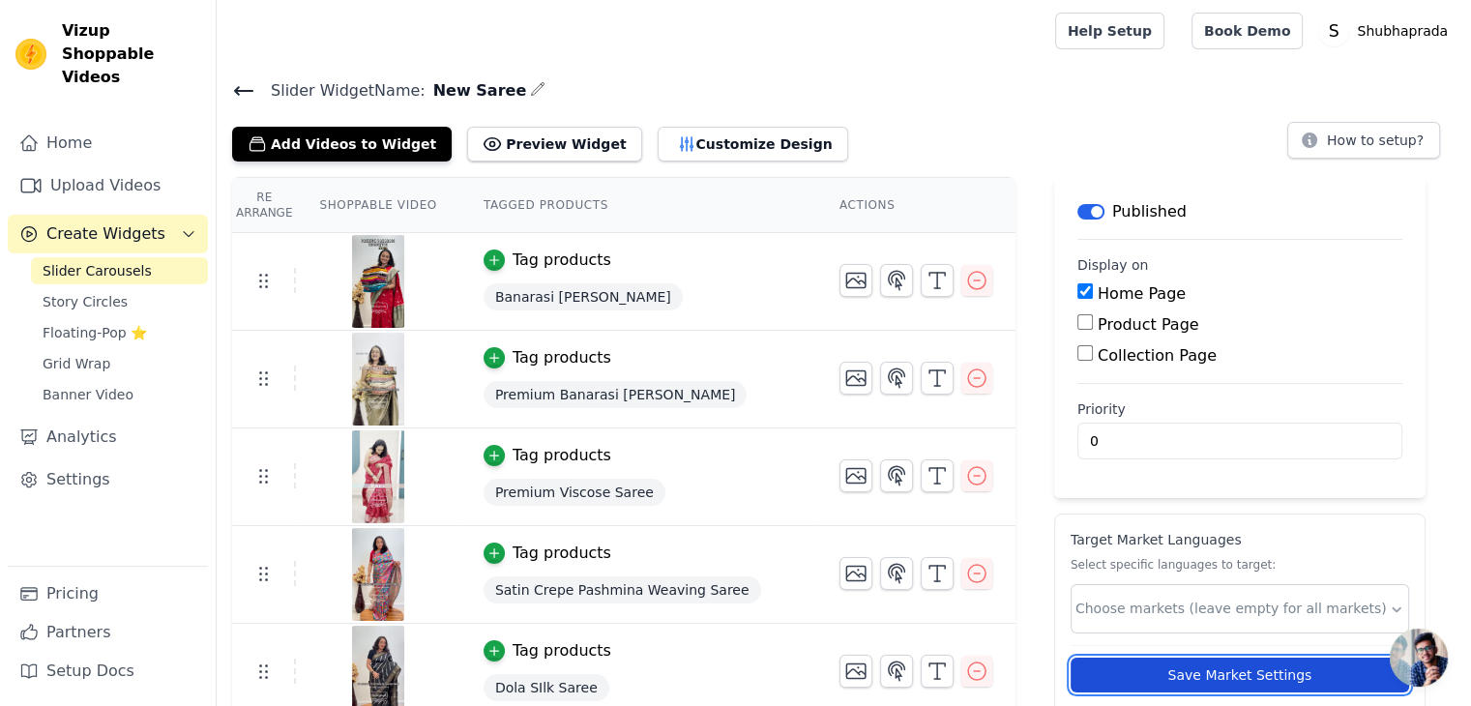
click at [1213, 670] on button "Save Market Settings" at bounding box center [1240, 675] width 338 height 35
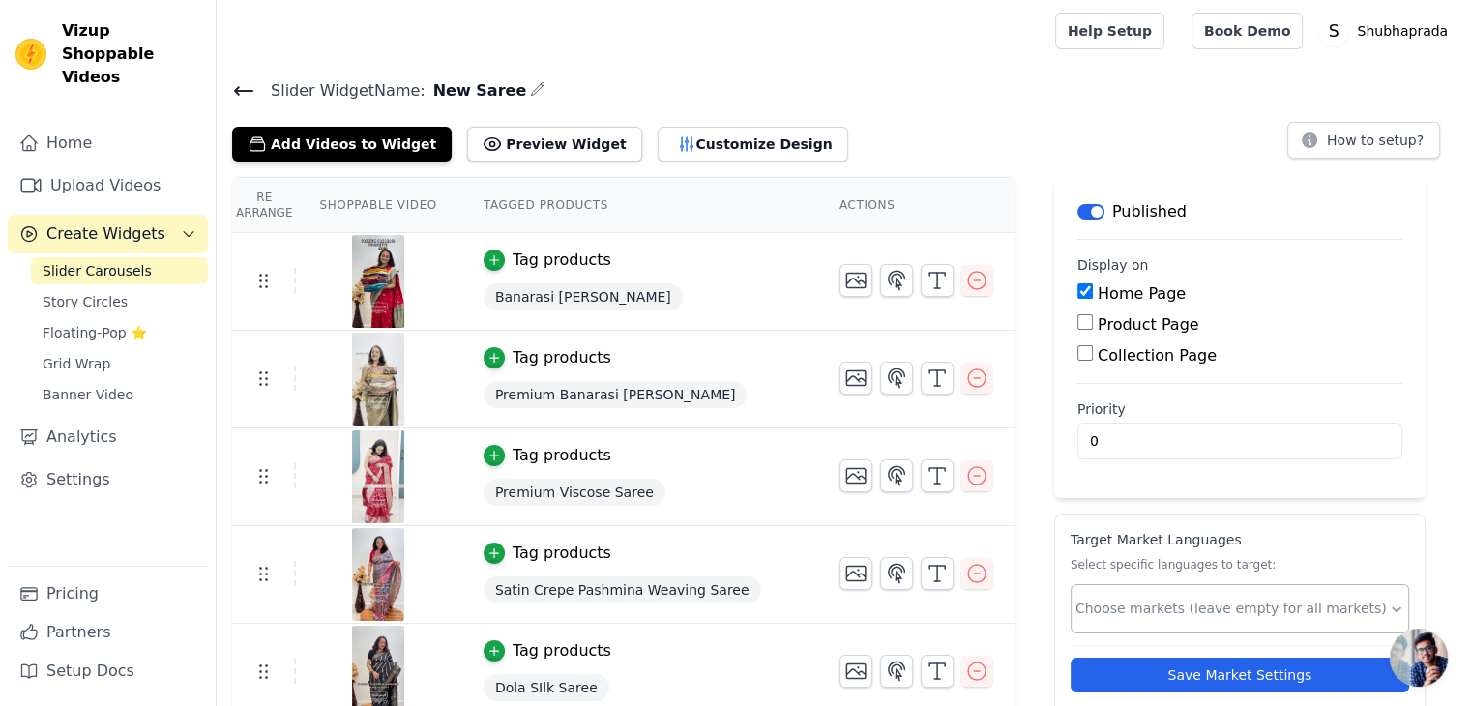
scroll to position [110, 0]
